Goal: Check status: Check status

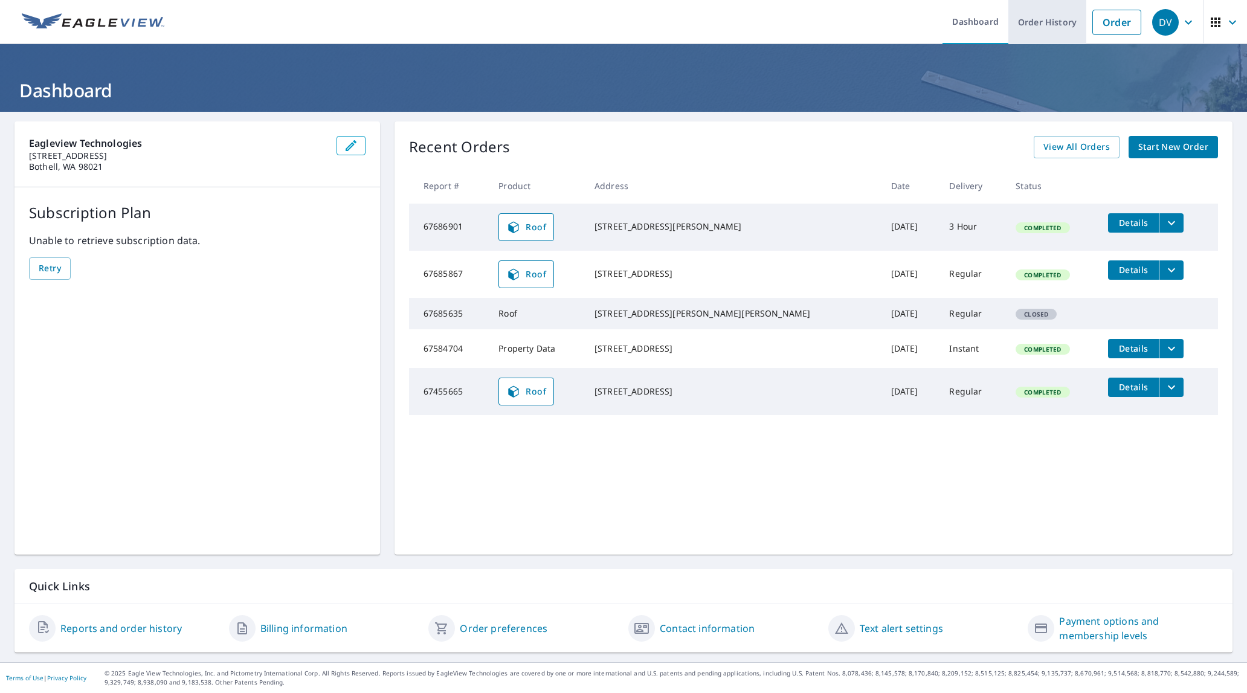
click at [1018, 27] on link "Order History" at bounding box center [1047, 22] width 78 height 44
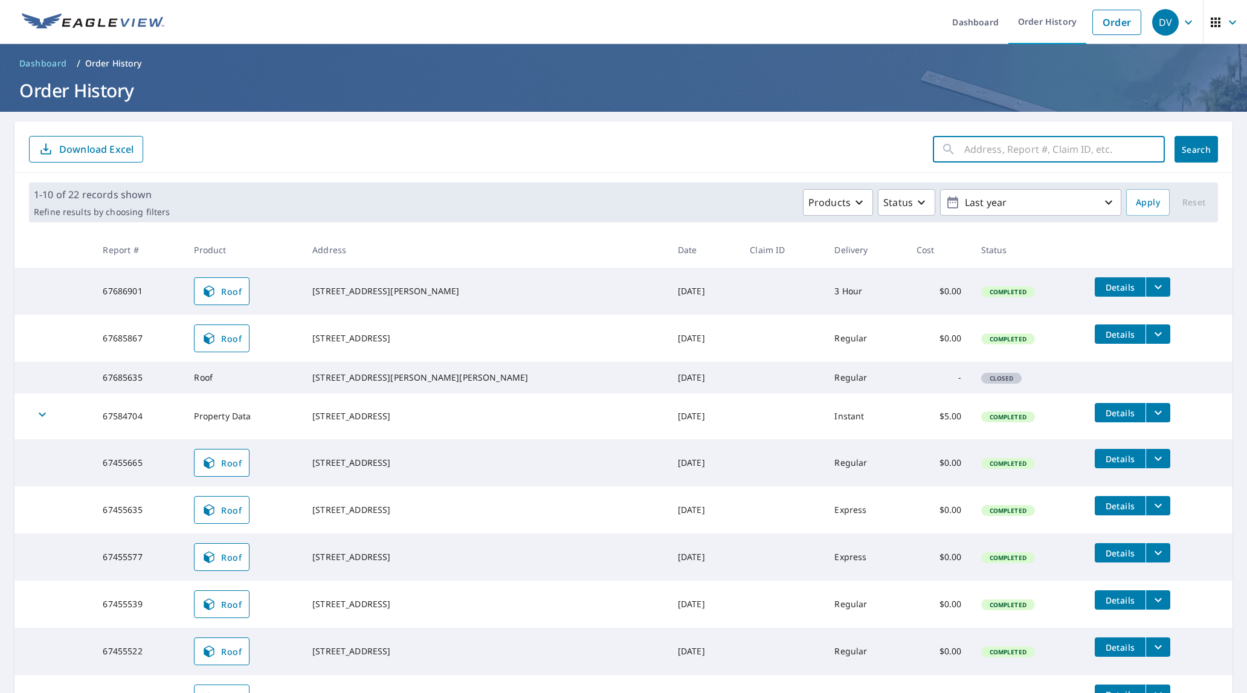
click at [1044, 156] on input "text" at bounding box center [1064, 149] width 201 height 34
type input "3475 Torrey"
click at [1195, 141] on button "Search" at bounding box center [1197, 149] width 44 height 27
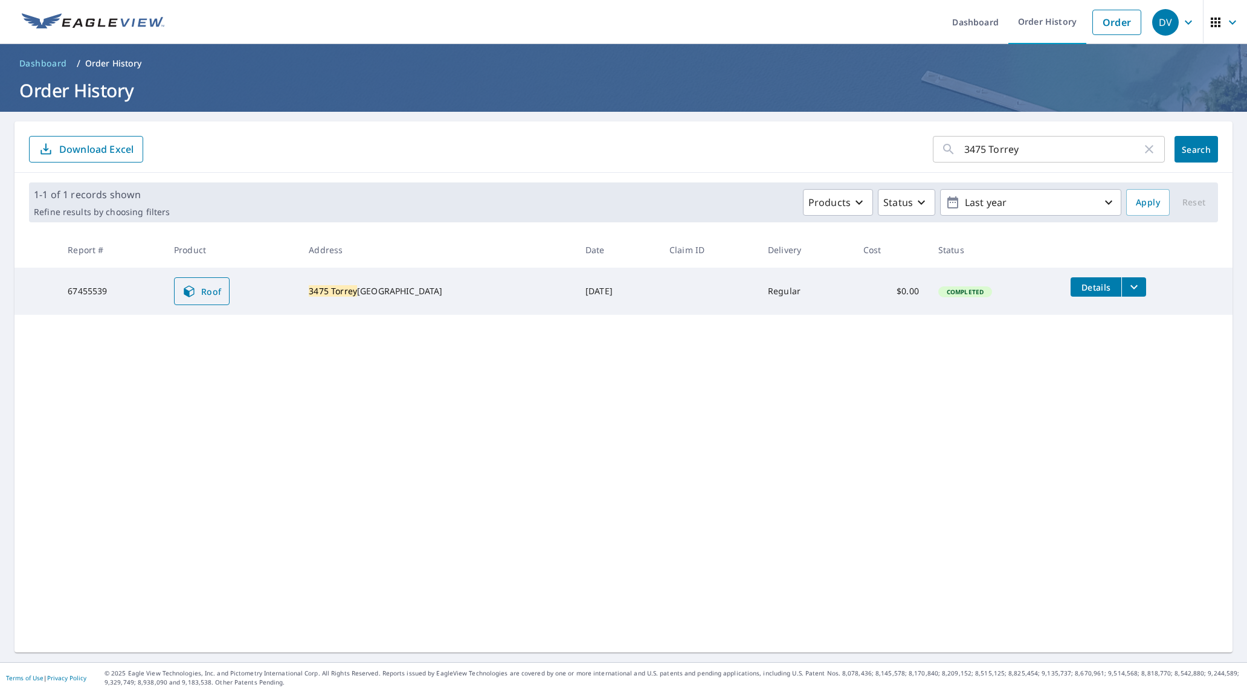
click at [196, 292] on icon at bounding box center [189, 291] width 15 height 15
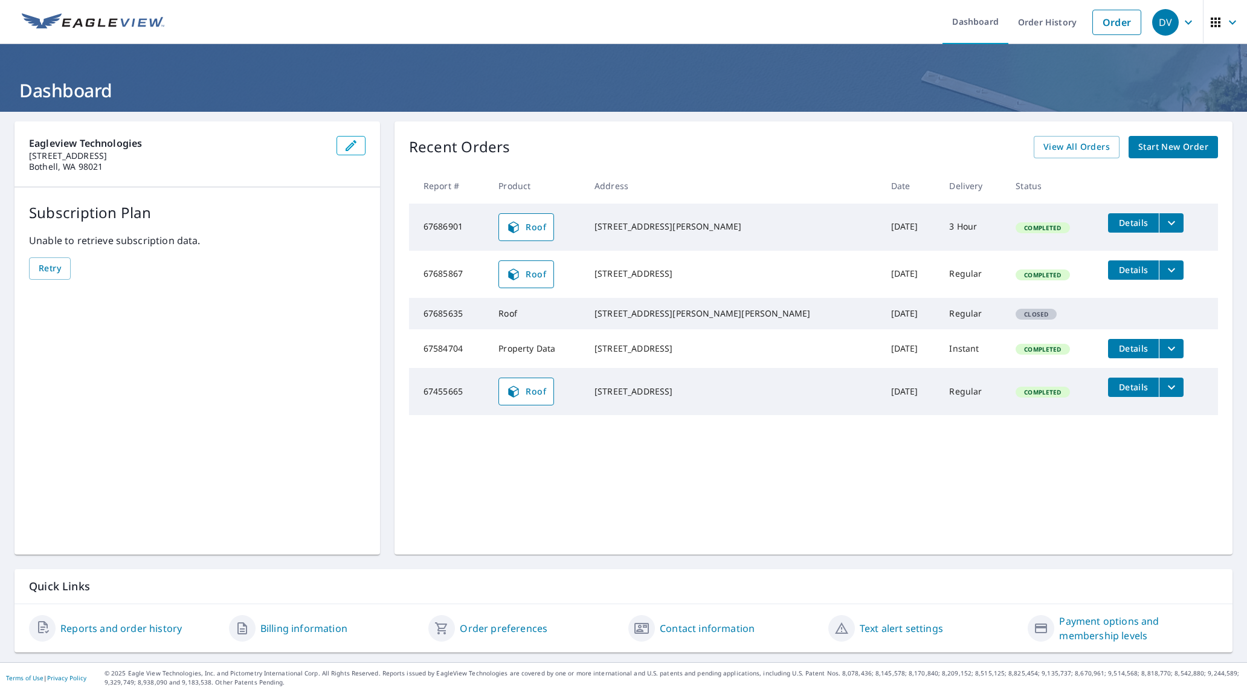
click at [543, 278] on span "Roof" at bounding box center [526, 274] width 40 height 15
click at [534, 231] on span "Roof" at bounding box center [526, 227] width 40 height 15
click at [521, 227] on icon at bounding box center [513, 227] width 15 height 15
click at [1036, 19] on link "Order History" at bounding box center [1047, 22] width 78 height 44
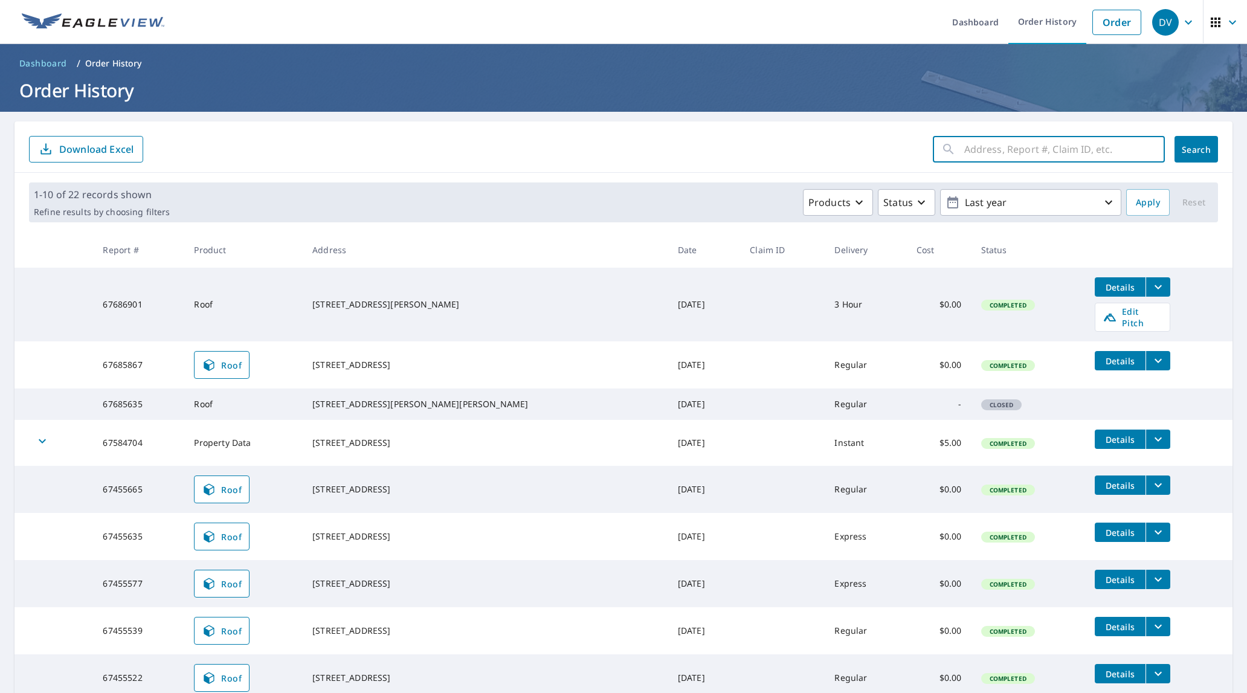
click at [1007, 149] on input "text" at bounding box center [1064, 149] width 201 height 34
type input "3475 Torrey"
click at [1184, 144] on span "Search" at bounding box center [1196, 149] width 24 height 11
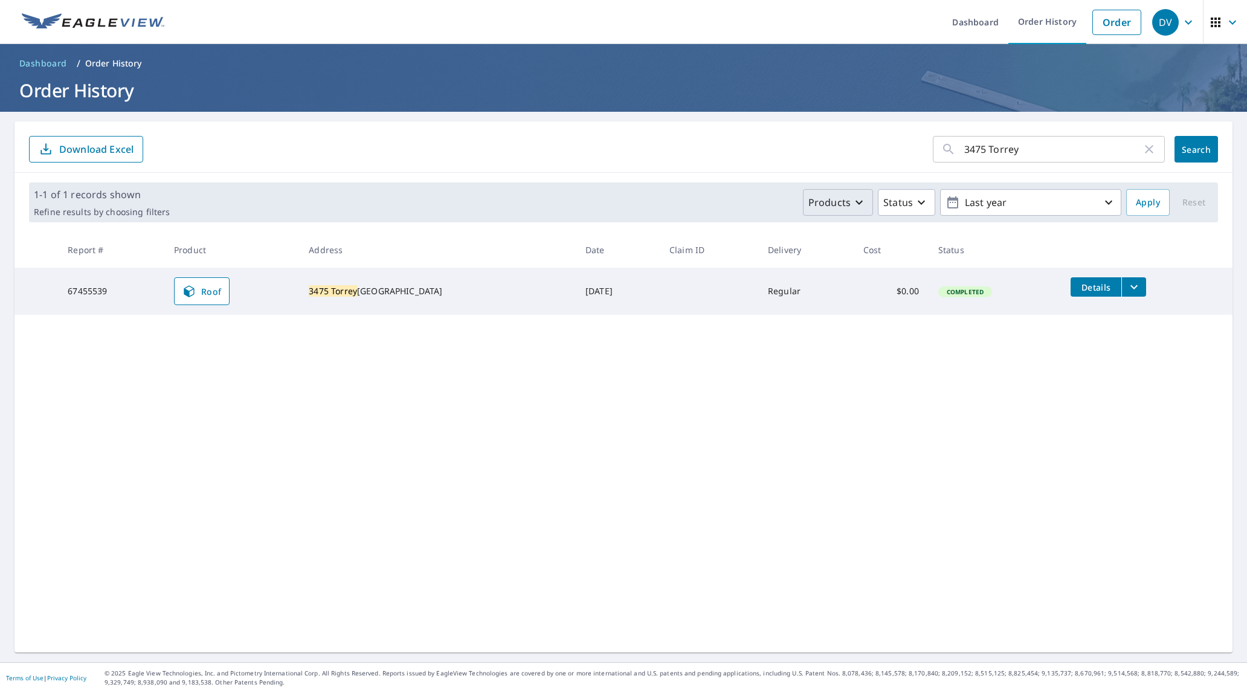
click at [853, 201] on icon "button" at bounding box center [859, 202] width 15 height 15
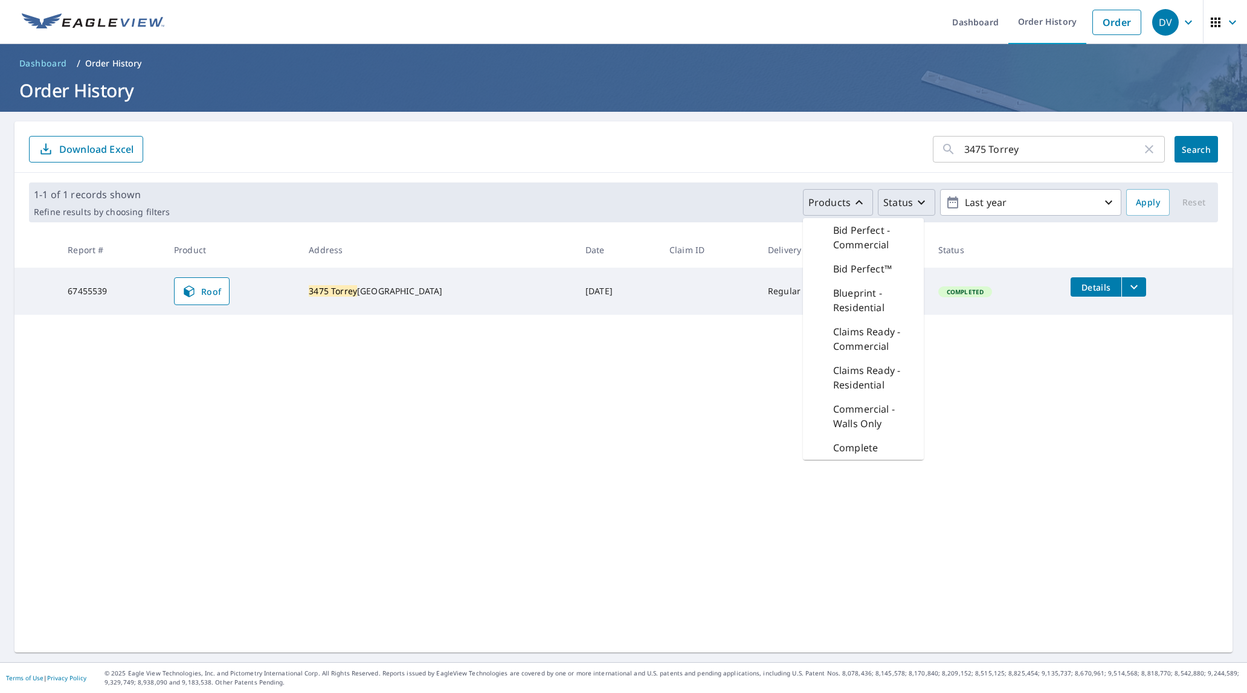
click at [878, 200] on button "Status" at bounding box center [906, 202] width 57 height 27
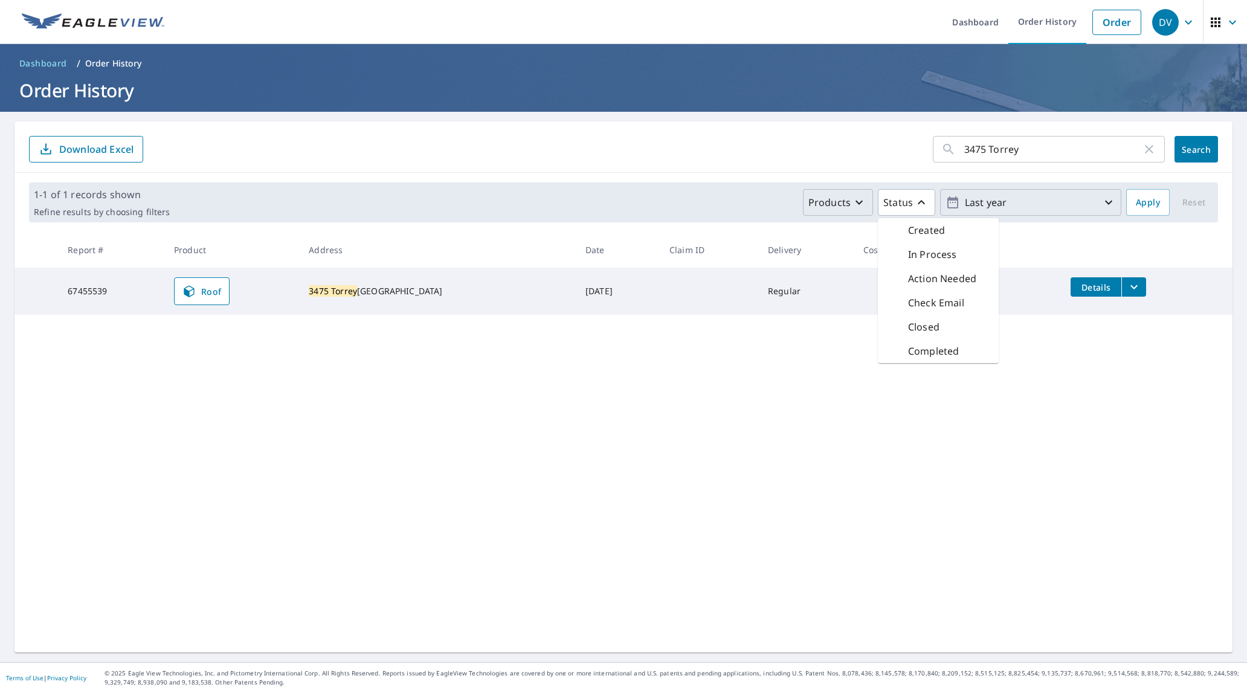
click at [1069, 201] on p "Last year" at bounding box center [1030, 202] width 141 height 21
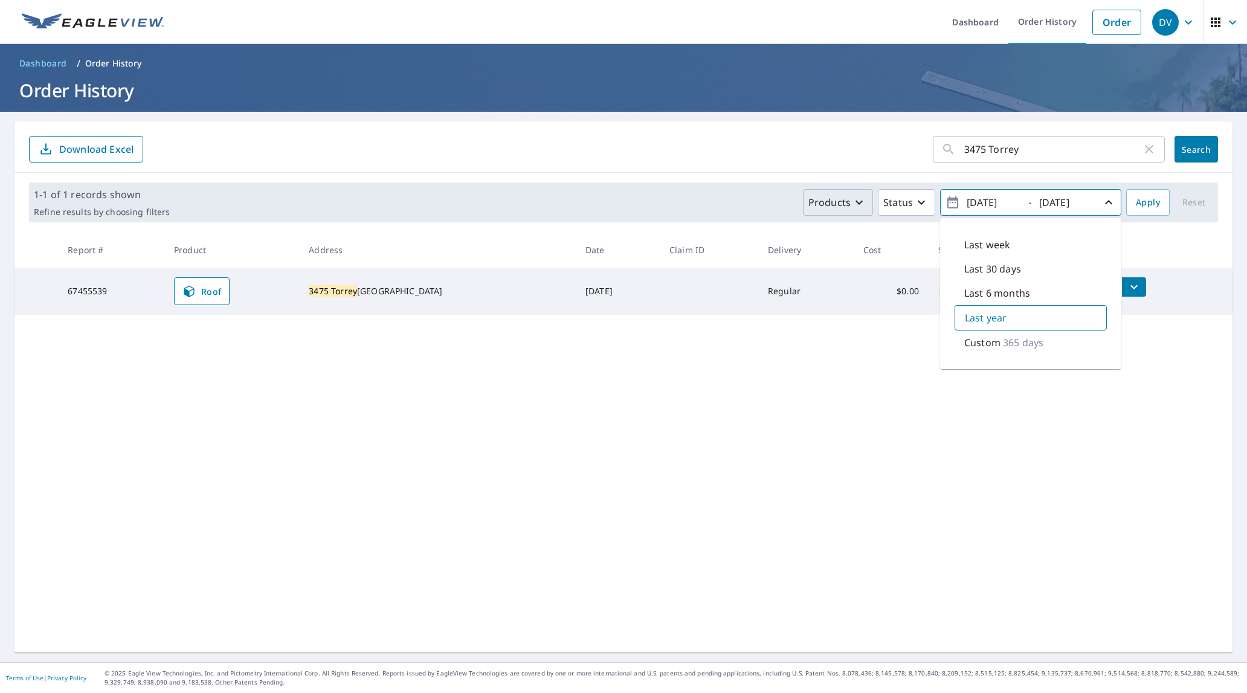
click at [505, 483] on div "3475 Torrey ​ Search Download Excel 1-1 of 1 records shown Refine results by ch…" at bounding box center [624, 386] width 1218 height 531
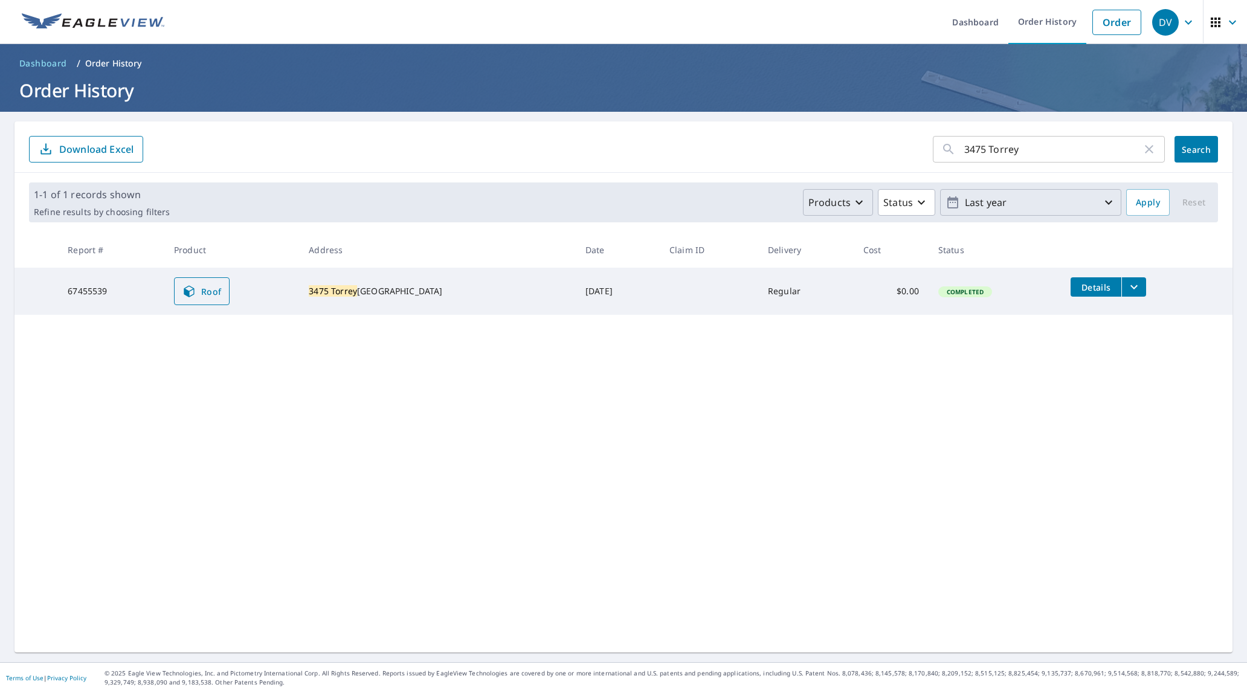
click at [222, 288] on span "Roof" at bounding box center [202, 291] width 40 height 15
